Goal: Check status: Check status

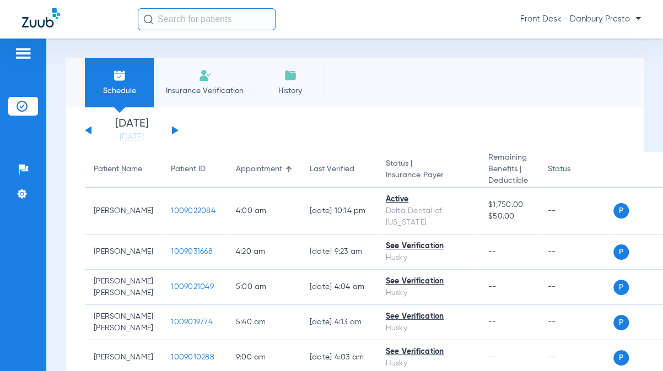
click at [196, 22] on input "text" at bounding box center [207, 19] width 138 height 22
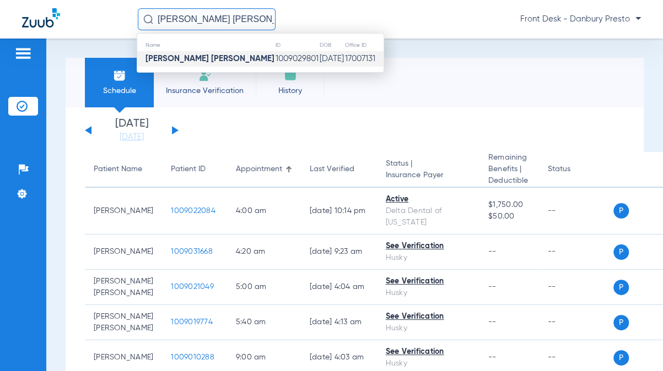
type input "[PERSON_NAME] [PERSON_NAME]"
click at [275, 58] on td "1009029801" at bounding box center [297, 58] width 44 height 15
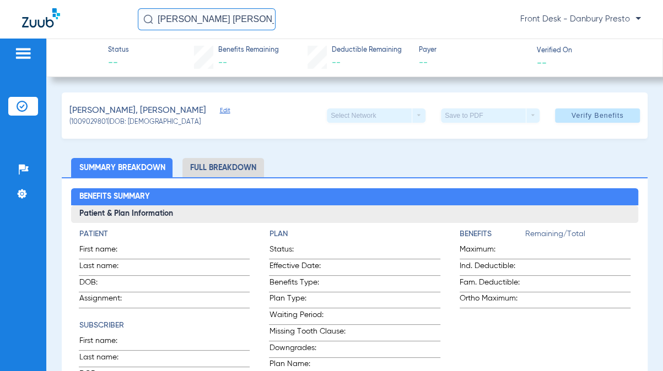
click at [216, 161] on li "Full Breakdown" at bounding box center [223, 167] width 82 height 19
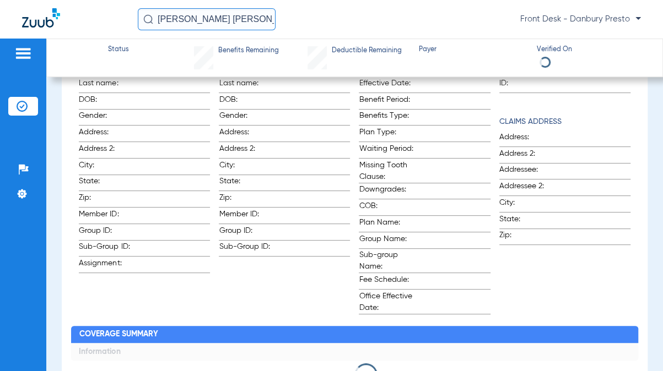
scroll to position [220, 0]
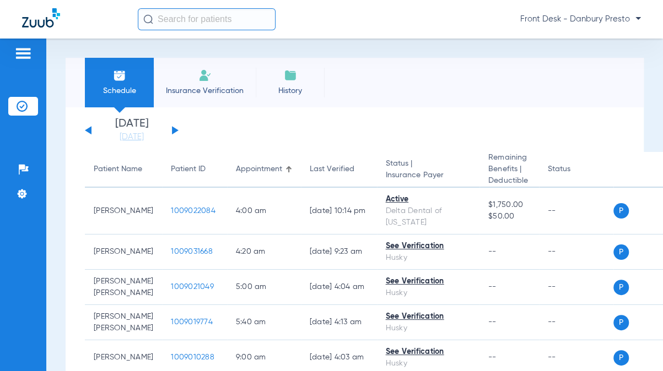
click at [175, 28] on input "text" at bounding box center [207, 19] width 138 height 22
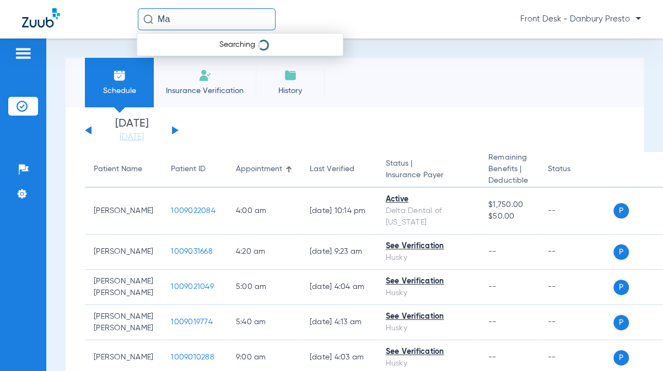
type input "M"
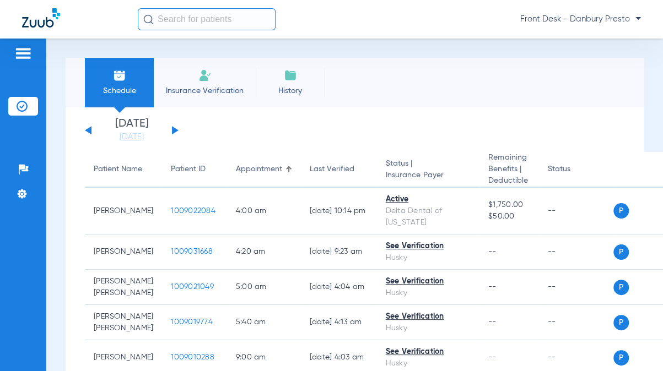
click at [174, 131] on button at bounding box center [175, 130] width 7 height 8
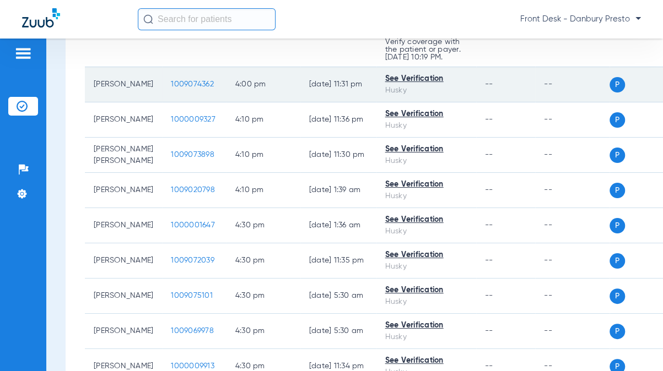
scroll to position [3085, 0]
